Goal: Task Accomplishment & Management: Complete application form

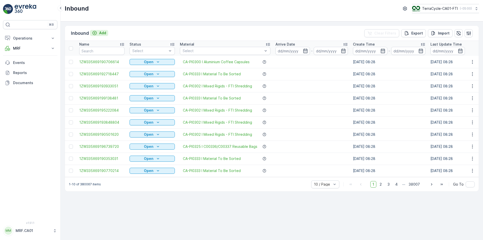
click at [97, 30] on div "Add" at bounding box center [99, 32] width 14 height 5
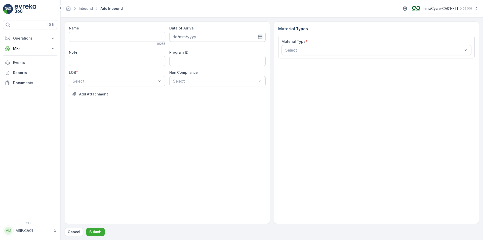
click at [259, 37] on icon "button" at bounding box center [260, 36] width 5 height 5
click at [188, 107] on div "29" at bounding box center [187, 109] width 8 height 8
type input "[DATE]"
click at [133, 93] on div "NRP" at bounding box center [117, 93] width 90 height 5
click at [129, 59] on input "Note" at bounding box center [117, 61] width 96 height 10
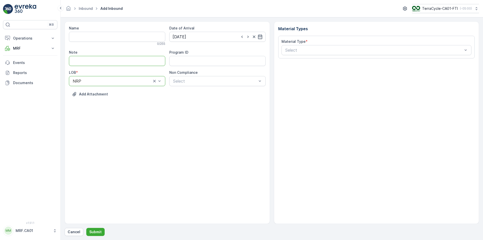
type input "PUROLATOR"
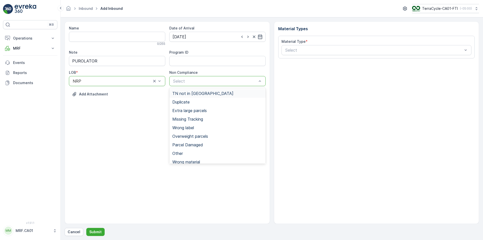
click at [221, 93] on div "TN not in [GEOGRAPHIC_DATA]" at bounding box center [217, 93] width 90 height 5
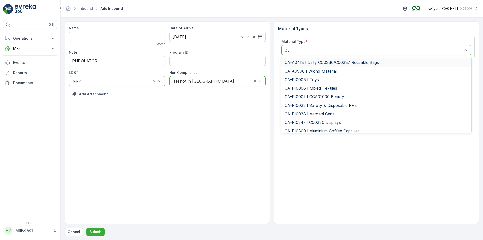
type input "333"
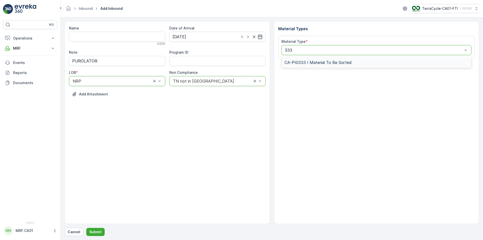
click at [317, 61] on span "CA-PI0333 I Material To Be Sorted" at bounding box center [317, 62] width 67 height 5
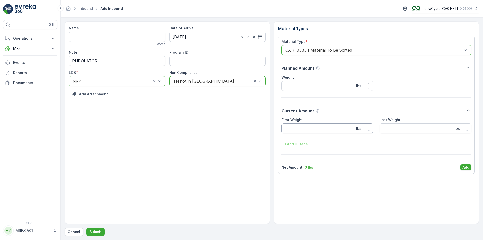
click at [319, 127] on Weight "First Weight" at bounding box center [327, 128] width 92 height 10
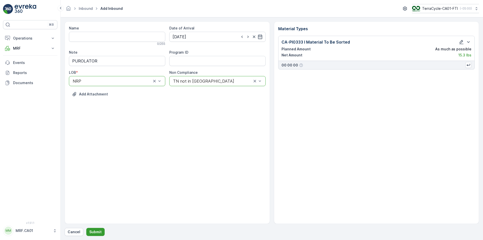
click at [99, 231] on p "Submit" at bounding box center [95, 231] width 12 height 5
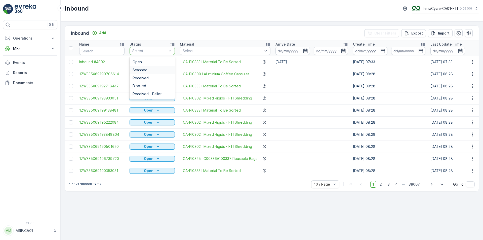
click at [164, 69] on div "Scanned" at bounding box center [152, 70] width 39 height 4
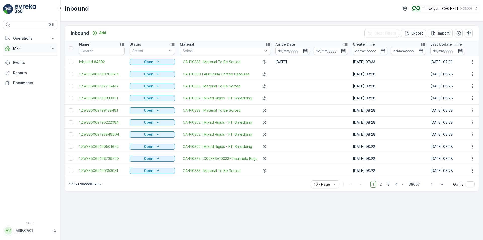
click at [25, 47] on p "MRF" at bounding box center [30, 48] width 34 height 5
click at [23, 71] on link "Pallet" at bounding box center [34, 70] width 47 height 7
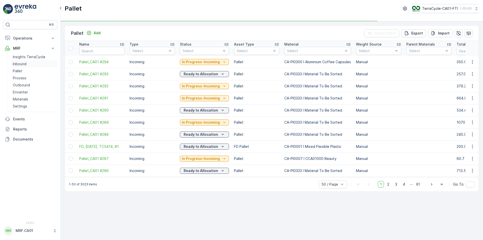
click at [25, 64] on p "Inbound" at bounding box center [20, 63] width 14 height 5
